Goal: Find specific page/section: Find specific page/section

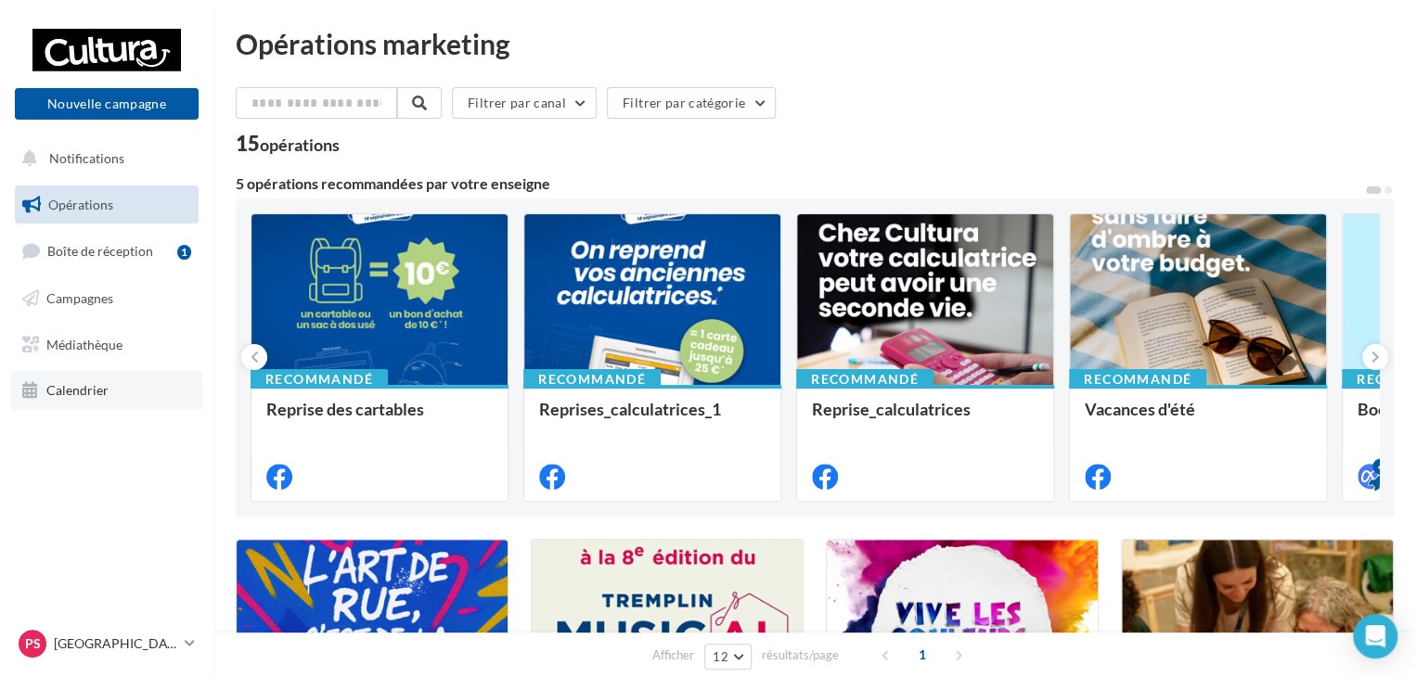
click at [81, 379] on link "Calendrier" at bounding box center [106, 390] width 191 height 39
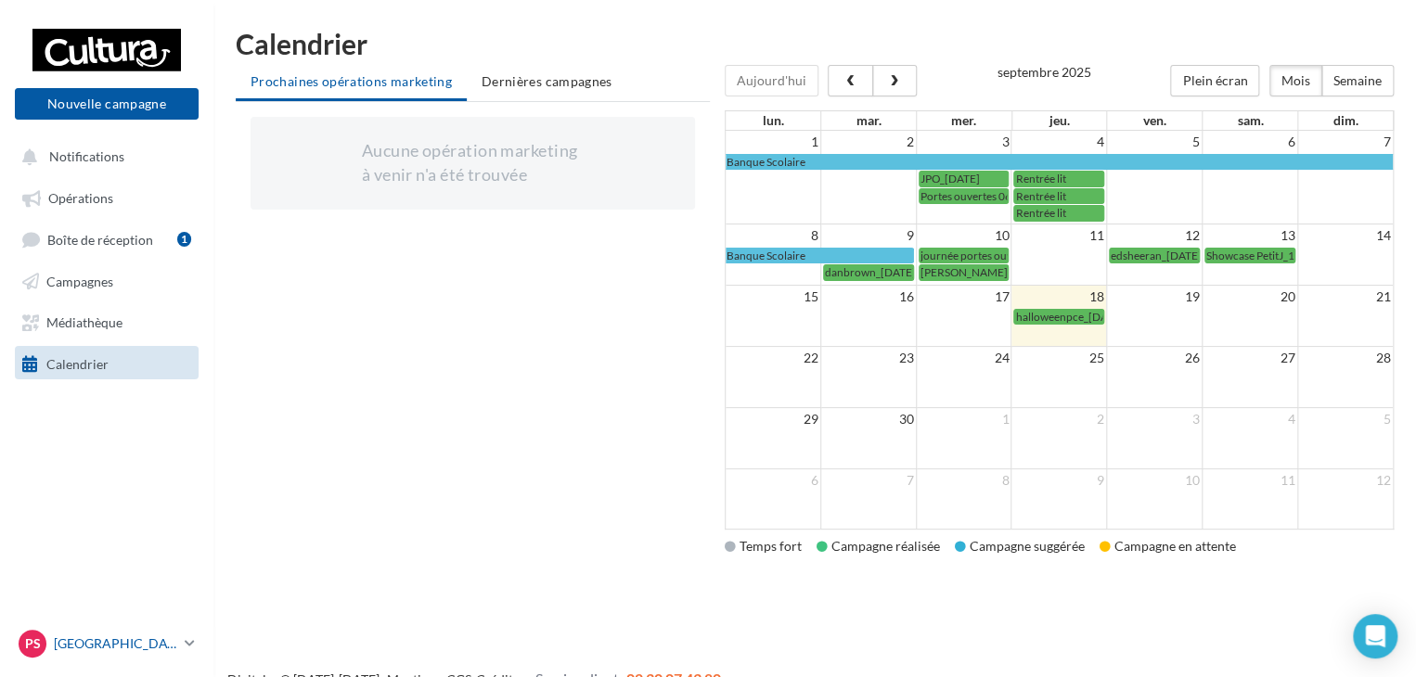
click at [135, 650] on p "[GEOGRAPHIC_DATA]" at bounding box center [115, 644] width 123 height 19
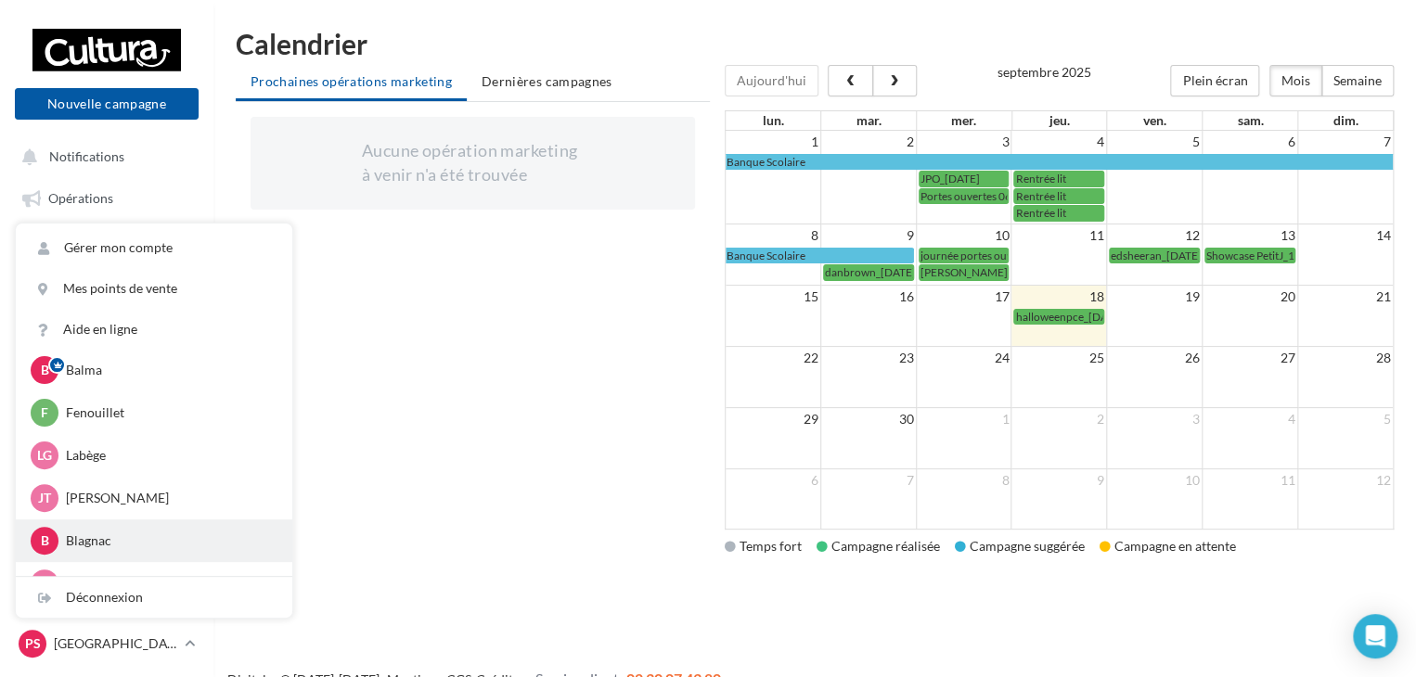
scroll to position [85, 0]
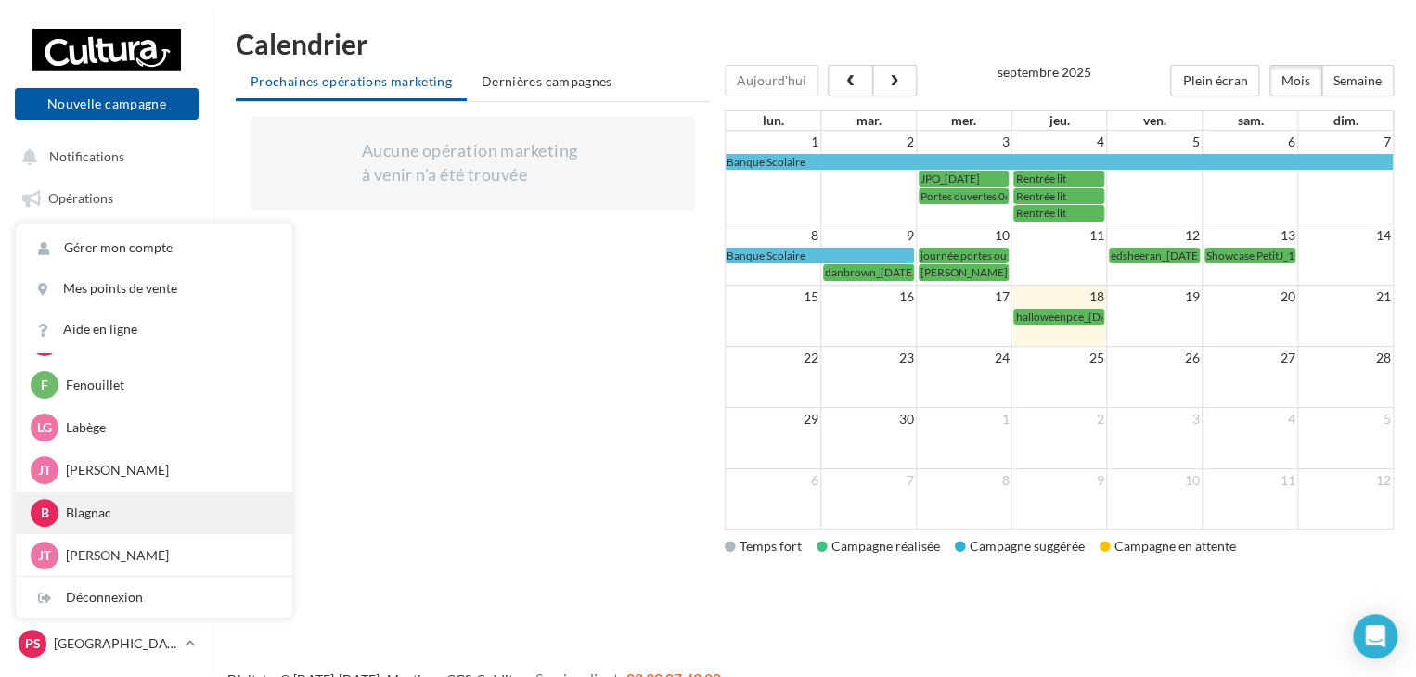
click at [122, 513] on p "Blagnac" at bounding box center [168, 513] width 204 height 19
click at [78, 516] on p "Blagnac" at bounding box center [168, 513] width 204 height 19
